Goal: Task Accomplishment & Management: Manage account settings

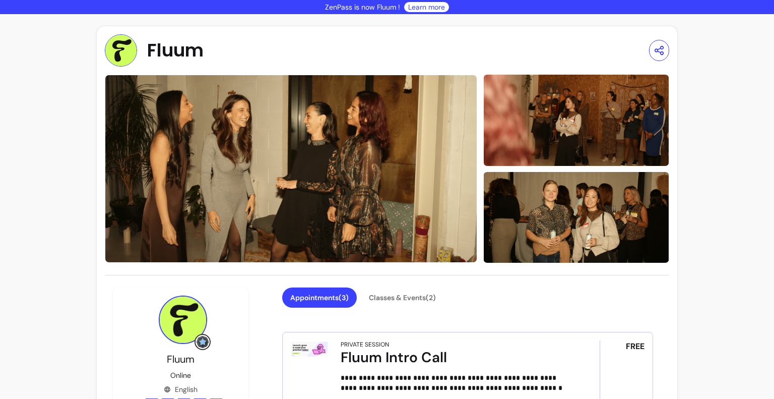
scroll to position [202, 0]
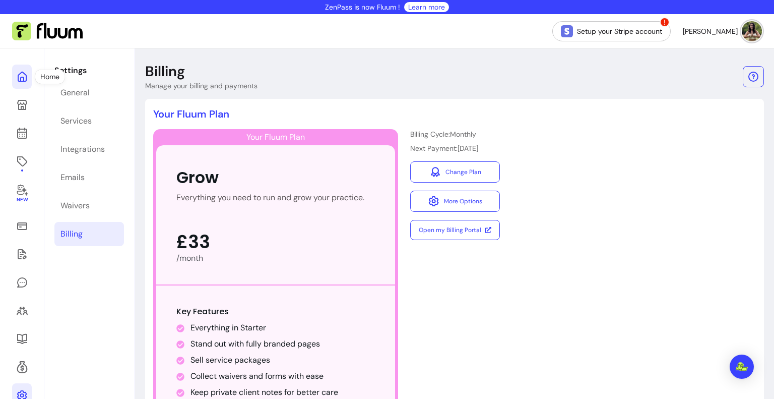
click at [29, 76] on link at bounding box center [22, 77] width 20 height 24
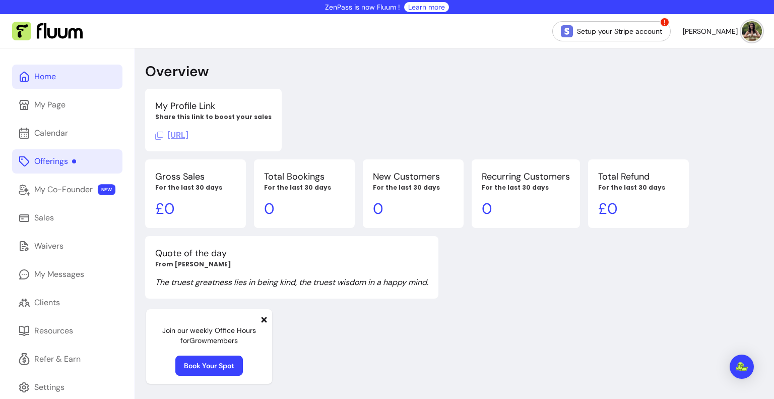
click at [71, 165] on div "Offerings" at bounding box center [55, 161] width 42 height 12
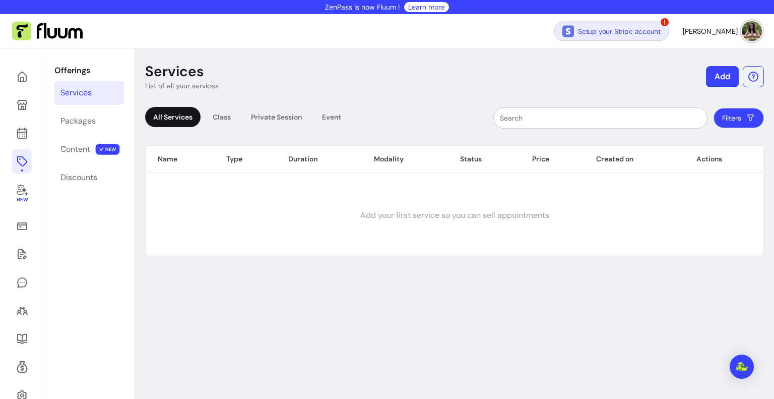
click at [574, 36] on img at bounding box center [569, 31] width 12 height 12
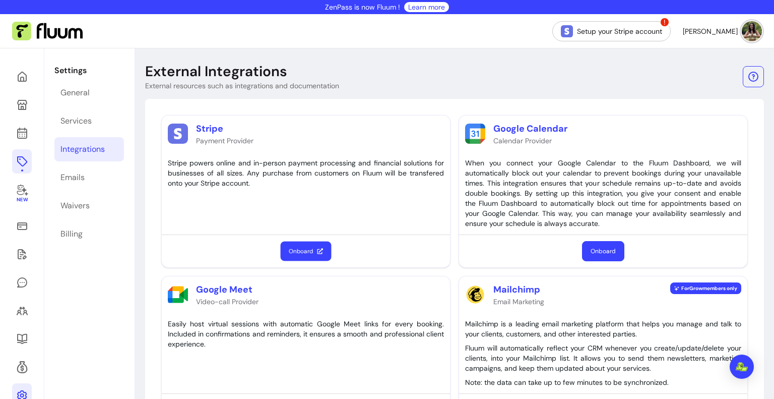
click at [314, 248] on button "Onboard" at bounding box center [306, 251] width 51 height 20
click at [643, 24] on link "Setup your Stripe account" at bounding box center [612, 31] width 115 height 20
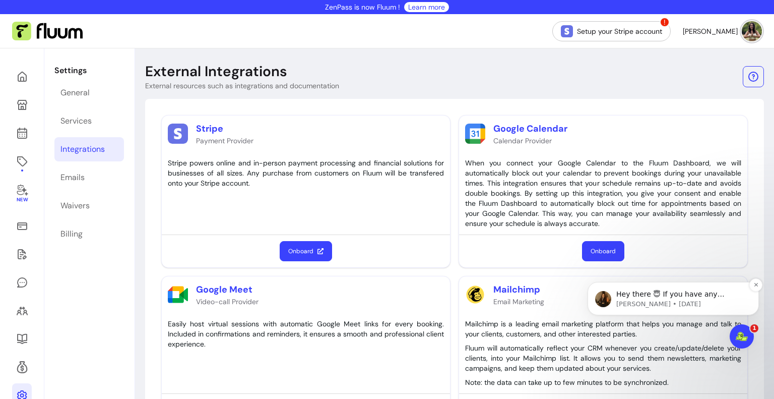
click at [673, 303] on p "[PERSON_NAME] • [DATE]" at bounding box center [682, 303] width 130 height 9
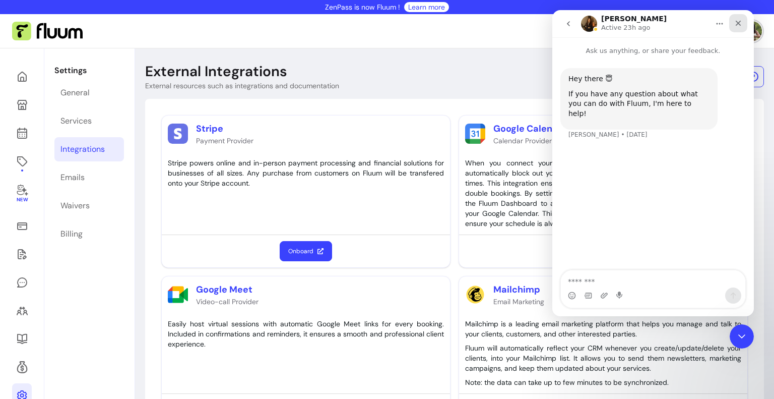
click at [739, 26] on icon "Close" at bounding box center [739, 23] width 8 height 8
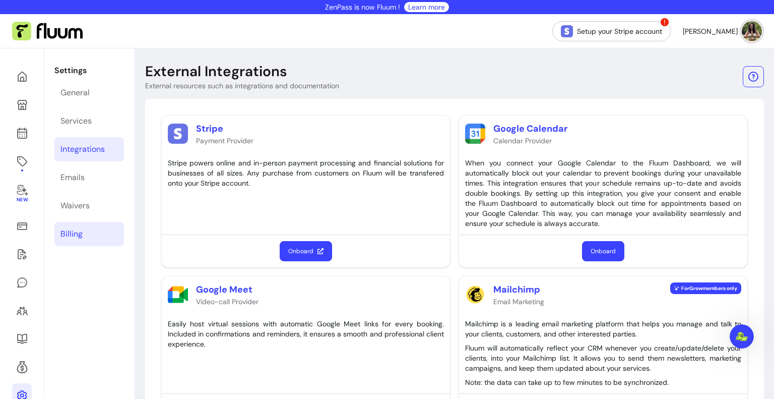
click at [79, 233] on div "Billing" at bounding box center [71, 234] width 22 height 12
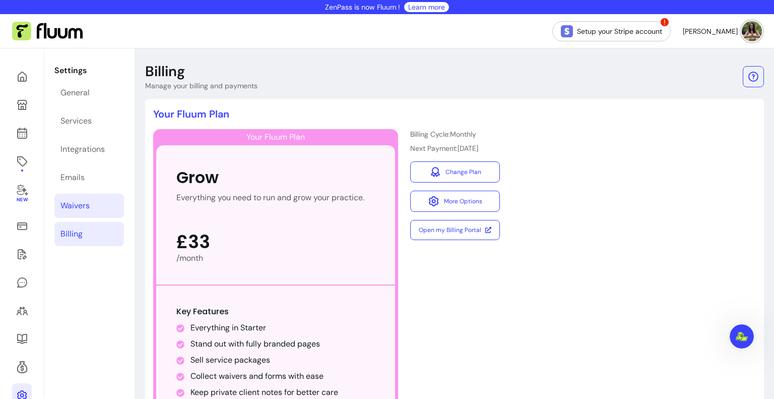
click at [83, 206] on div "Waivers" at bounding box center [74, 206] width 29 height 12
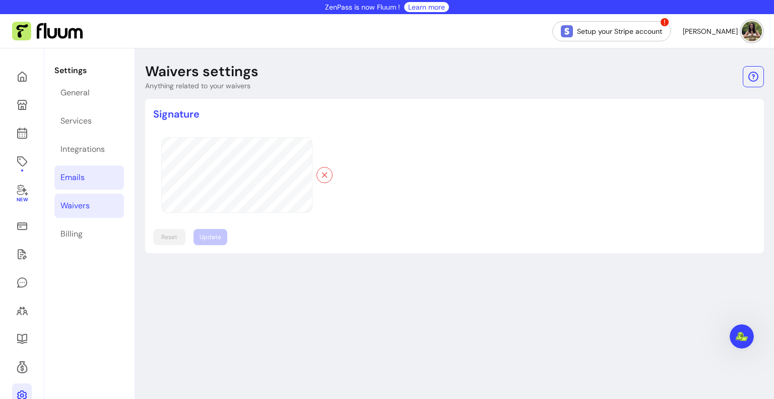
click at [88, 174] on link "Emails" at bounding box center [89, 177] width 70 height 24
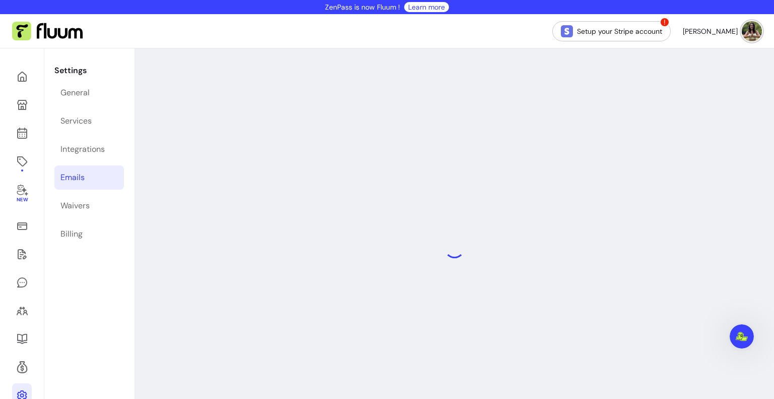
select select "**********"
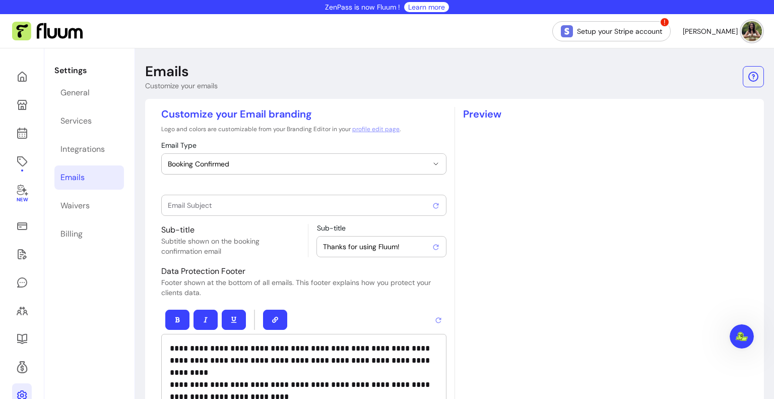
type input "Booking confirmed !"
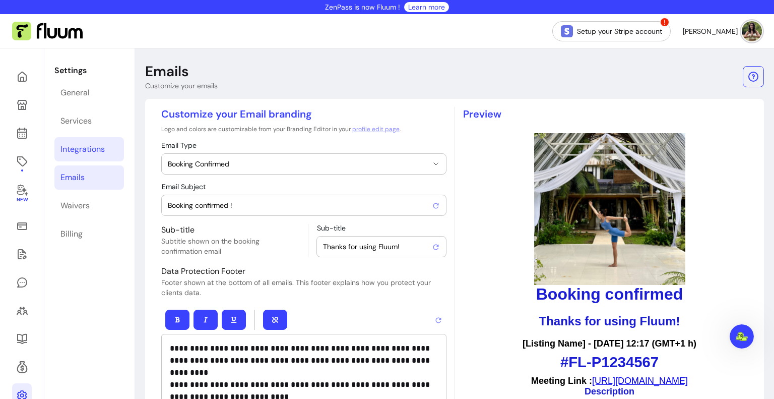
click at [90, 152] on div "Integrations" at bounding box center [82, 149] width 44 height 12
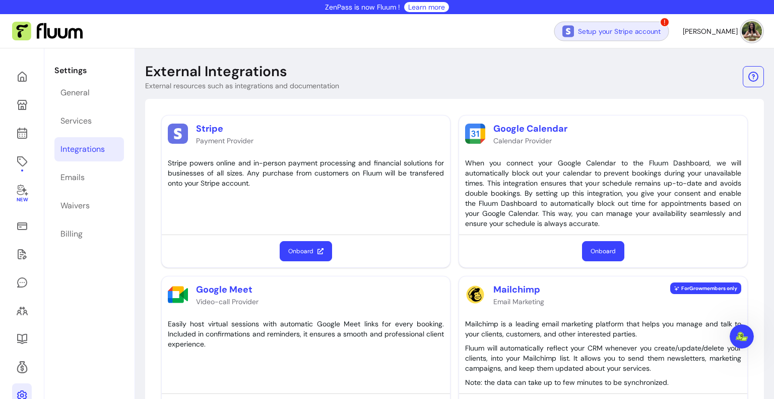
click at [654, 30] on link "Setup your Stripe account" at bounding box center [612, 31] width 115 height 20
click at [744, 80] on button "button" at bounding box center [754, 77] width 21 height 21
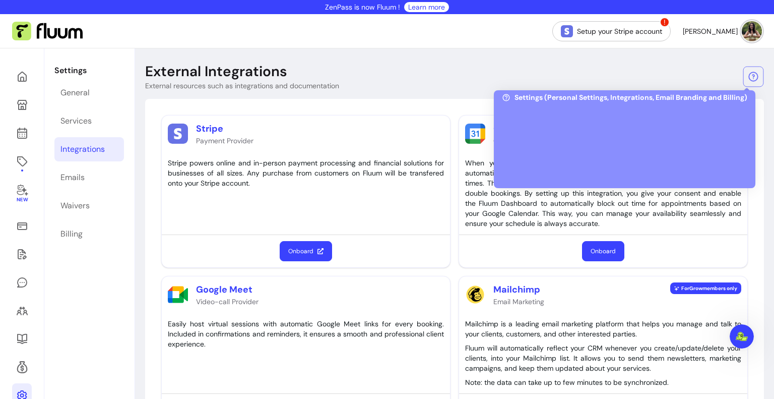
click at [622, 134] on div at bounding box center [625, 142] width 246 height 76
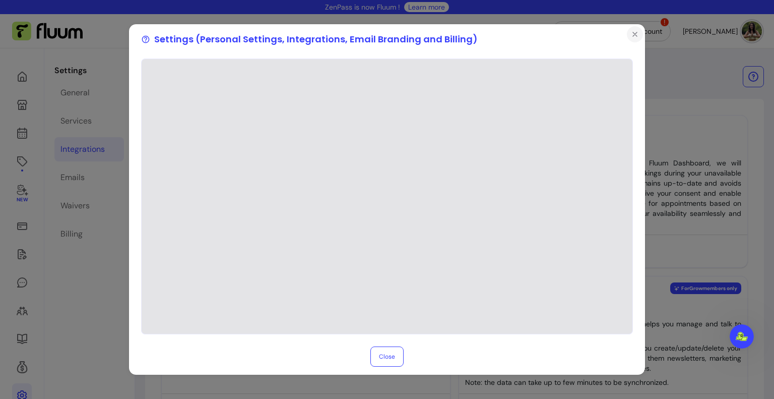
click at [634, 38] on icon "Close" at bounding box center [635, 34] width 8 height 8
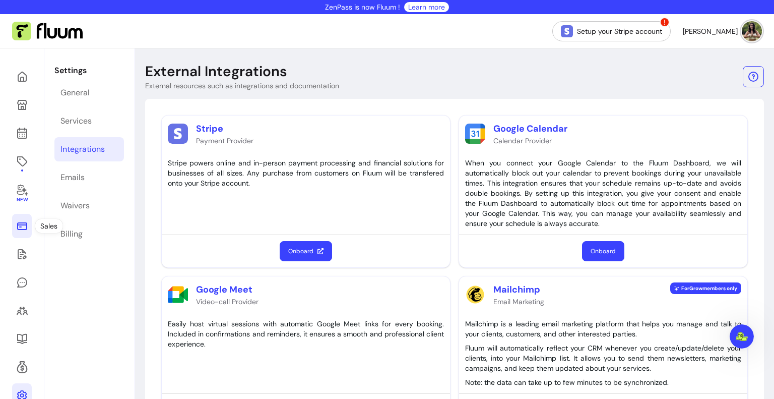
click at [26, 227] on icon at bounding box center [22, 226] width 10 height 8
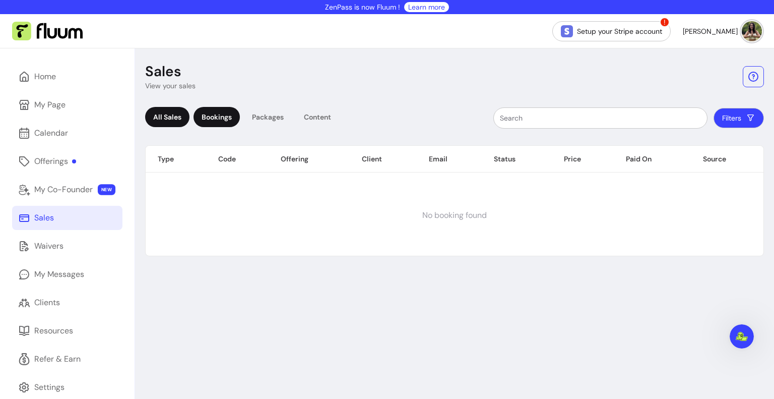
click at [228, 122] on div "Bookings" at bounding box center [217, 117] width 46 height 20
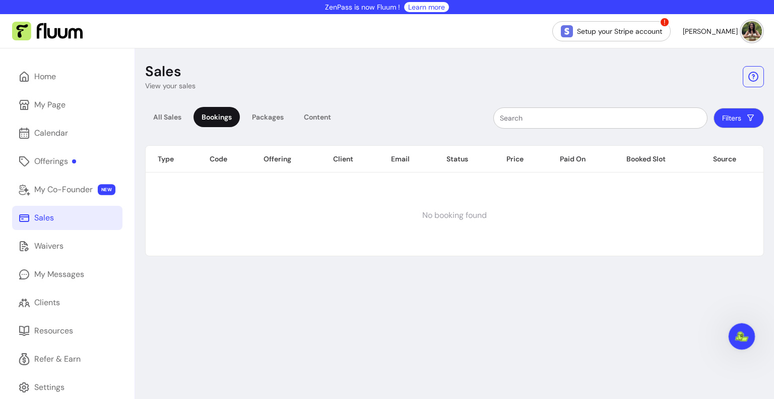
click at [742, 334] on icon "Open Intercom Messenger" at bounding box center [741, 335] width 17 height 17
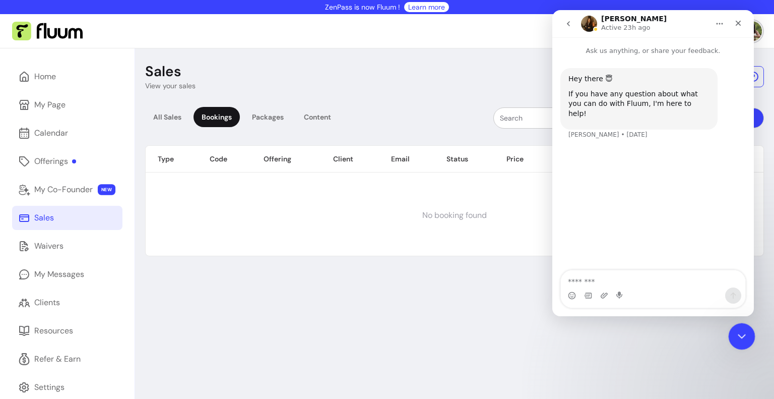
click at [742, 334] on icon "Close Intercom Messenger" at bounding box center [740, 335] width 7 height 4
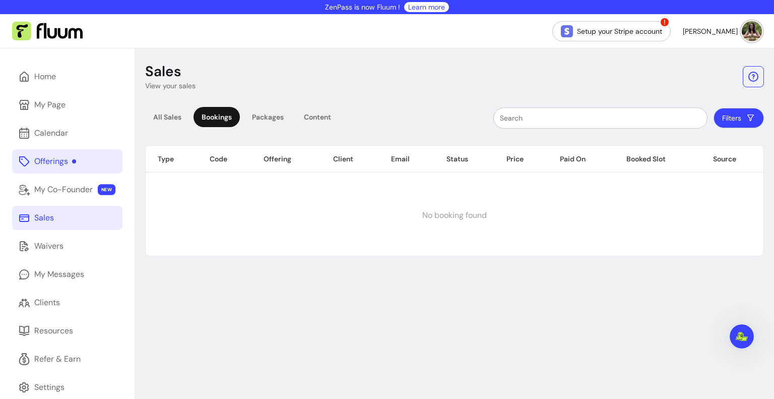
click at [88, 155] on link "Offerings" at bounding box center [67, 161] width 110 height 24
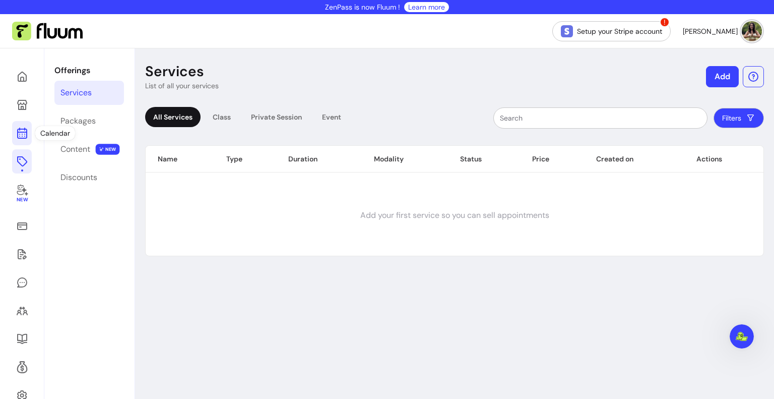
click at [24, 130] on icon at bounding box center [21, 93] width 171 height 144
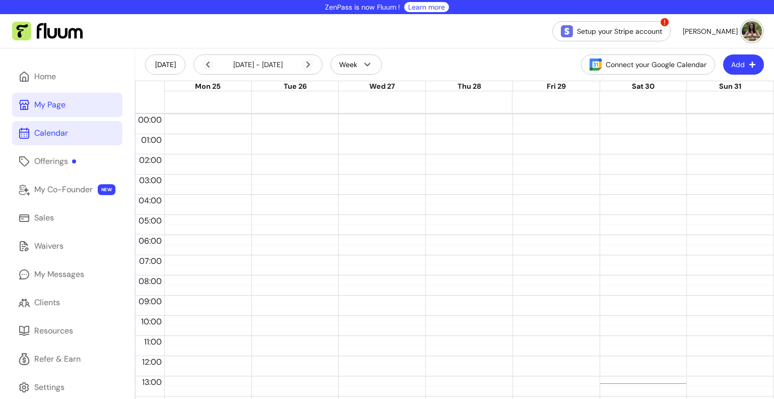
click at [42, 102] on div "My Page" at bounding box center [49, 105] width 31 height 12
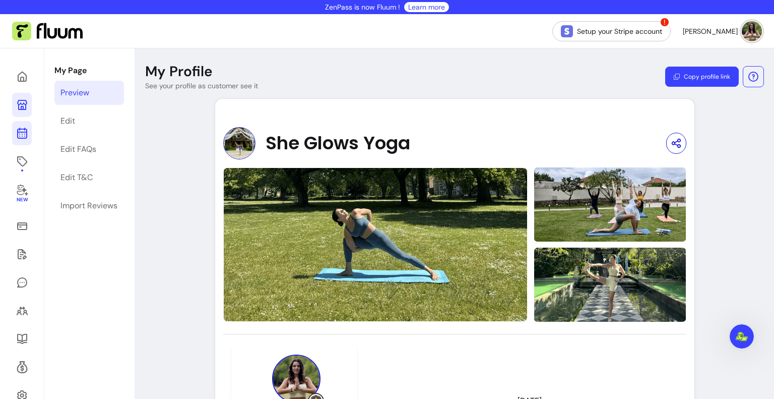
click at [27, 131] on icon at bounding box center [21, 93] width 171 height 144
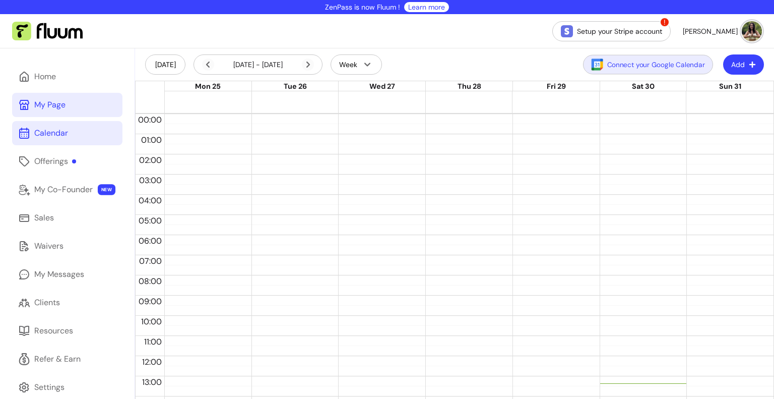
click at [623, 65] on button "Connect your Google Calendar" at bounding box center [648, 65] width 130 height 20
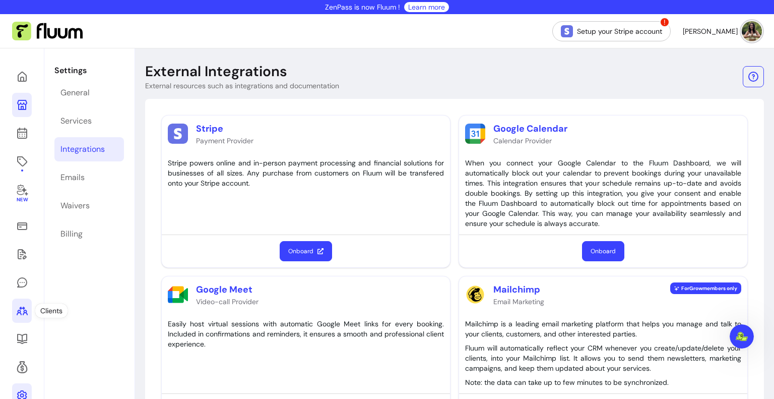
click at [26, 322] on link at bounding box center [22, 310] width 20 height 24
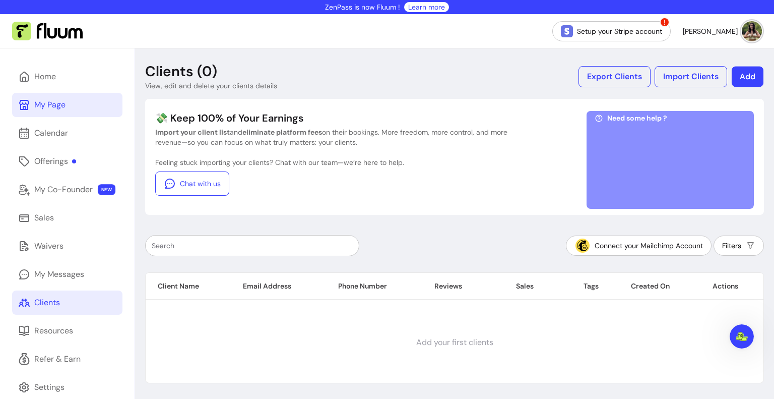
click at [732, 80] on button "Add" at bounding box center [748, 77] width 32 height 21
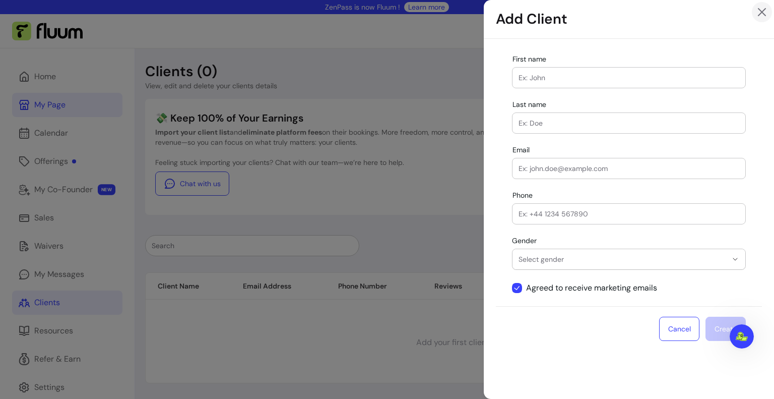
click at [767, 14] on icon "Close" at bounding box center [762, 12] width 12 height 12
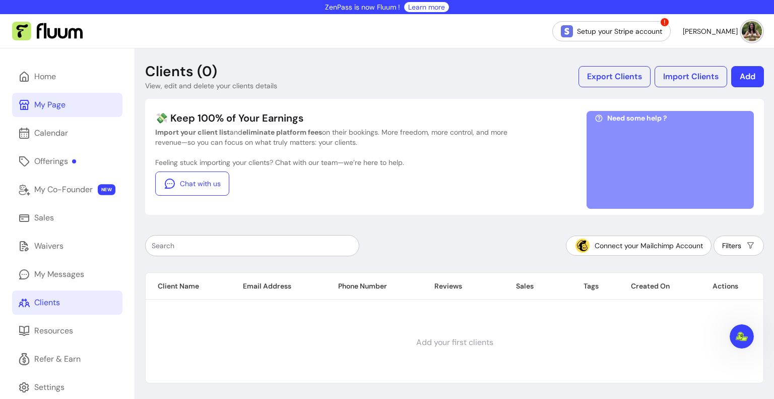
click at [738, 68] on button "Add" at bounding box center [748, 76] width 33 height 21
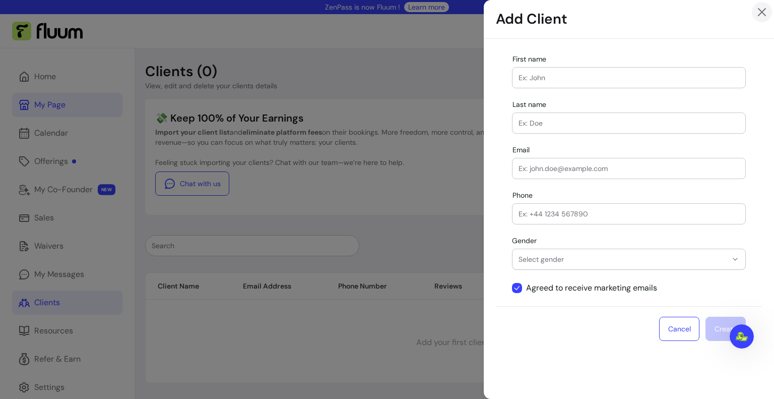
click at [764, 12] on icon "Close" at bounding box center [762, 12] width 12 height 12
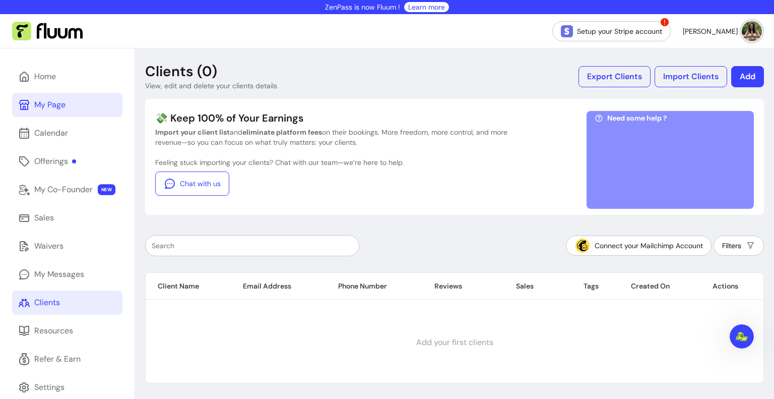
scroll to position [48, 0]
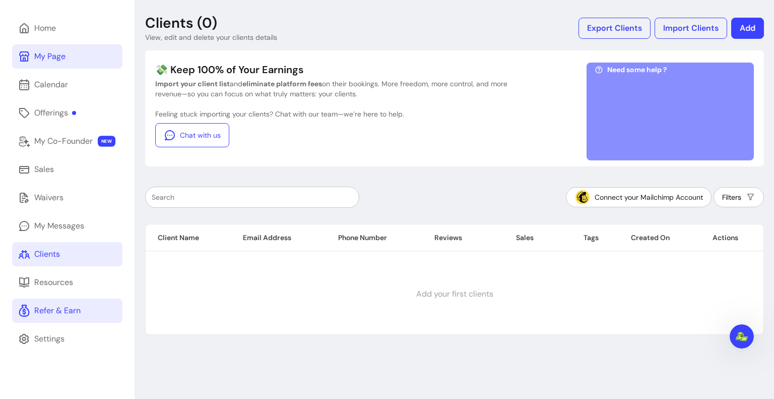
click at [59, 306] on div "Refer & Earn" at bounding box center [57, 311] width 46 height 12
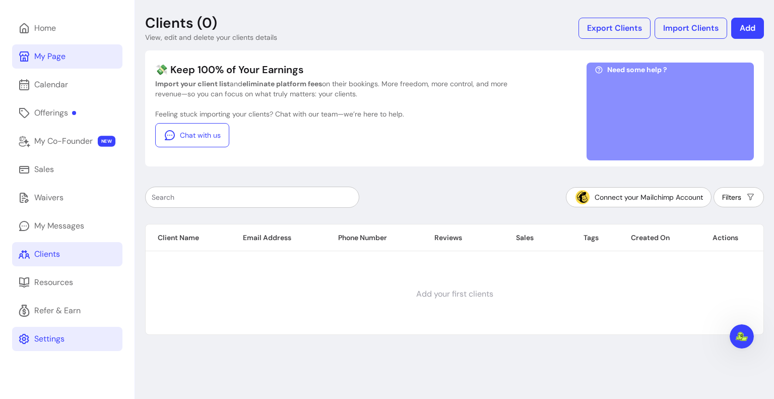
click at [63, 337] on div "Settings" at bounding box center [49, 339] width 30 height 12
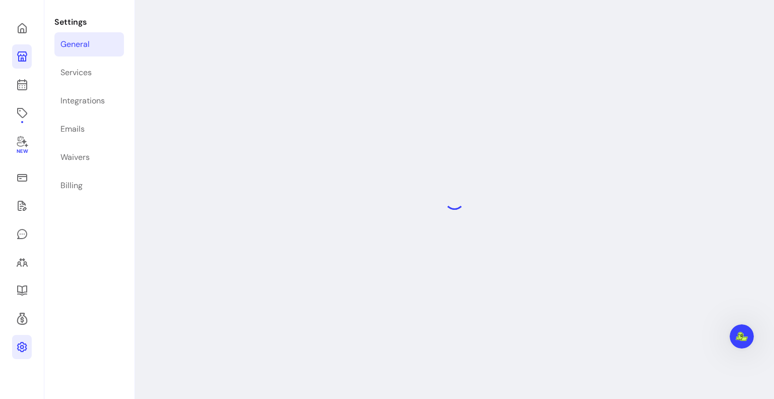
select select "**********"
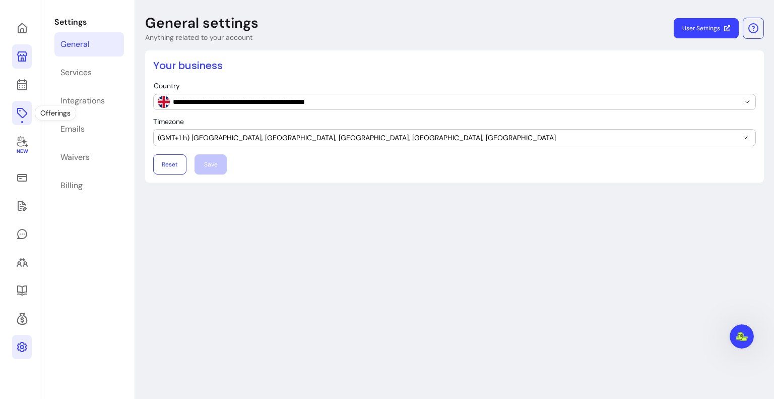
click at [26, 109] on icon at bounding box center [22, 113] width 12 height 12
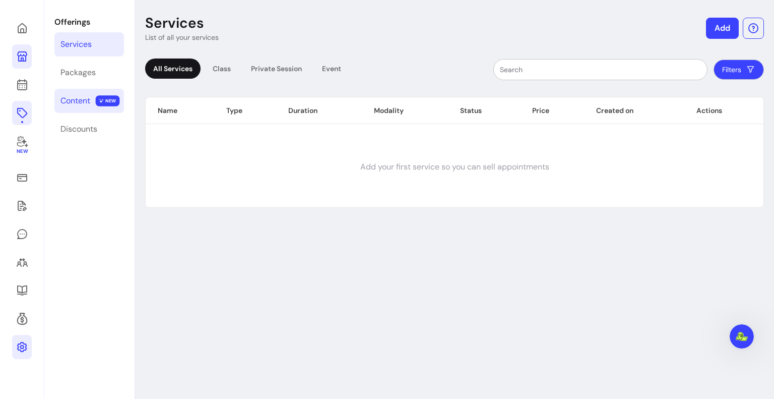
click at [72, 95] on div "Content" at bounding box center [75, 101] width 30 height 12
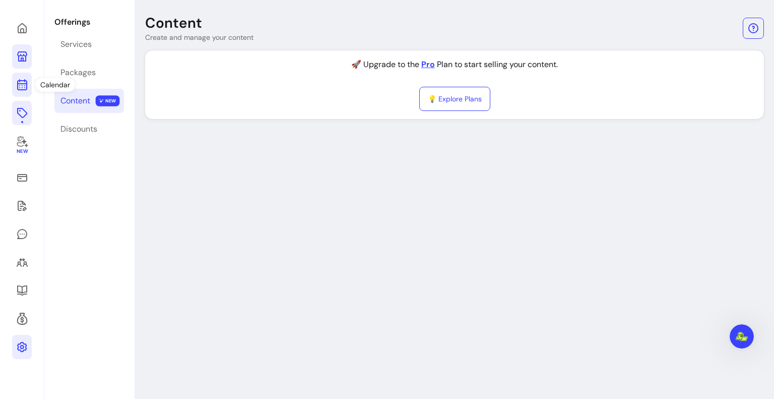
click at [20, 86] on icon at bounding box center [22, 85] width 12 height 12
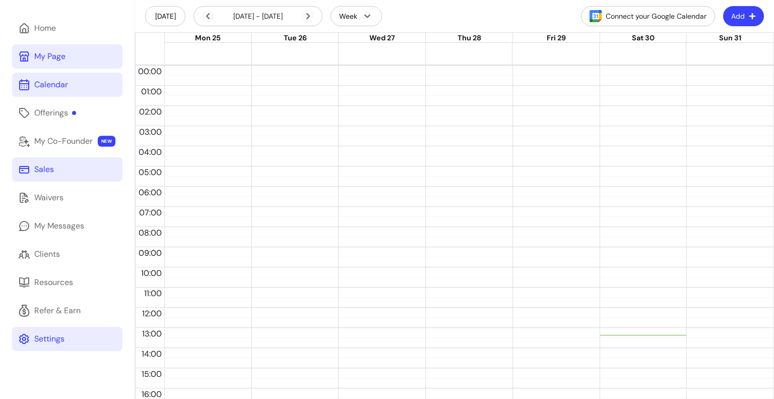
click at [63, 171] on link "Sales" at bounding box center [67, 169] width 110 height 24
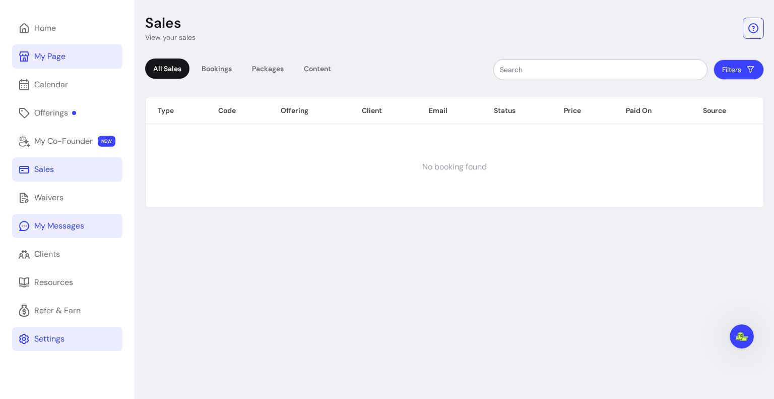
click at [79, 232] on link "My Messages" at bounding box center [67, 226] width 110 height 24
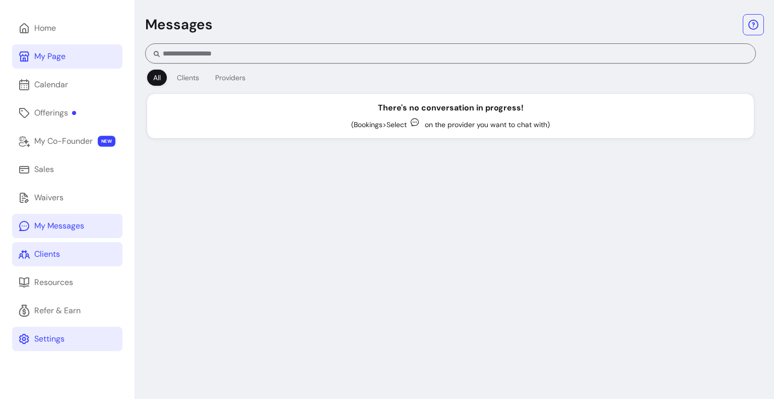
click at [81, 248] on link "Clients" at bounding box center [67, 254] width 110 height 24
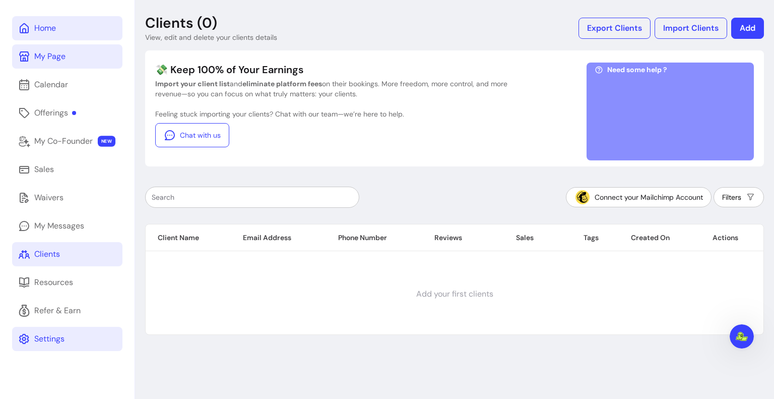
click at [81, 28] on link "Home" at bounding box center [67, 28] width 110 height 24
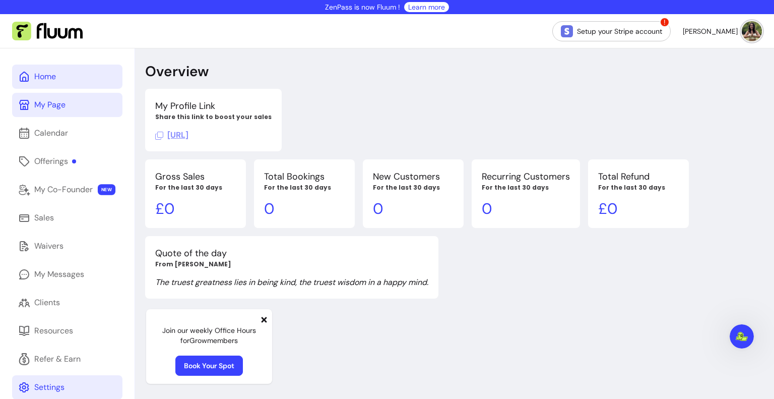
click at [67, 105] on link "My Page" at bounding box center [67, 105] width 110 height 24
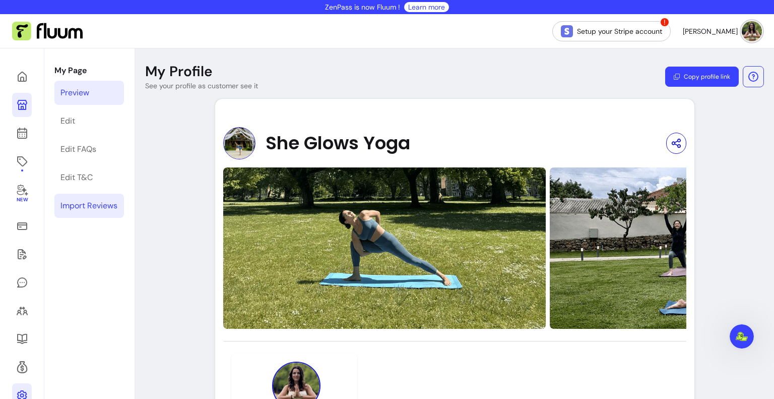
click at [94, 209] on div "Import Reviews" at bounding box center [88, 206] width 57 height 12
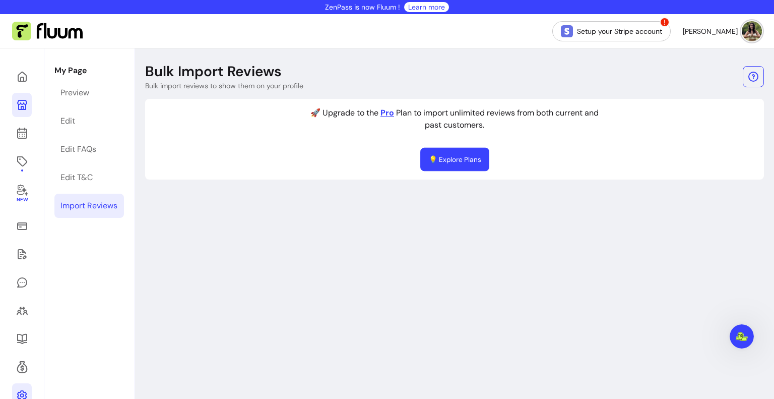
click at [466, 155] on link "💡 Explore Plans" at bounding box center [454, 160] width 69 height 24
